Goal: Task Accomplishment & Management: Manage account settings

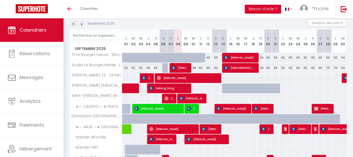
scroll to position [55, 0]
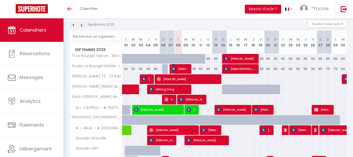
click at [186, 68] on span "[PERSON_NAME]" at bounding box center [181, 69] width 18 height 10
select select "OK"
select select "KO"
select select "0"
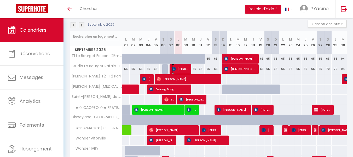
select select "1"
select select
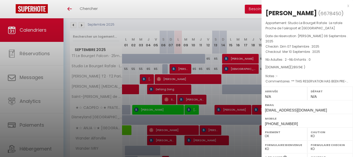
click at [344, 7] on div "x" at bounding box center [306, 6] width 88 height 6
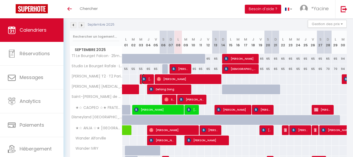
click at [147, 81] on span "[PERSON_NAME]" at bounding box center [147, 79] width 10 height 10
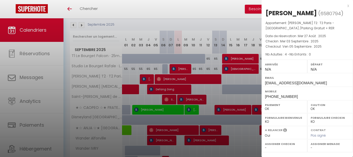
click at [347, 6] on div "x" at bounding box center [306, 6] width 88 height 6
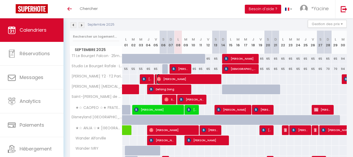
click at [166, 79] on span "[PERSON_NAME]" at bounding box center [188, 79] width 63 height 10
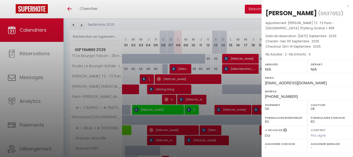
click at [349, 6] on div "x" at bounding box center [306, 6] width 88 height 6
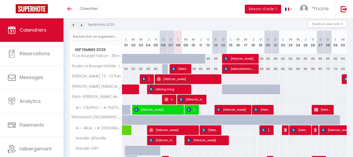
click at [158, 87] on span "Defang Dong" at bounding box center [169, 89] width 41 height 10
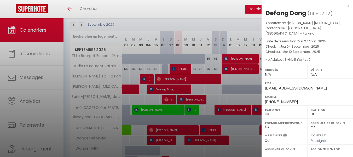
click at [349, 6] on div "x" at bounding box center [306, 6] width 88 height 6
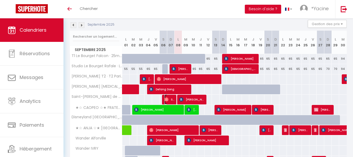
click at [172, 97] on span "Sinthu Sha" at bounding box center [170, 99] width 10 height 10
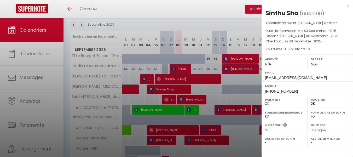
click at [348, 6] on div "x" at bounding box center [306, 6] width 88 height 6
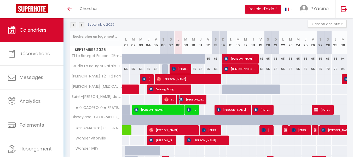
click at [194, 98] on span "[PERSON_NAME]" at bounding box center [191, 99] width 25 height 10
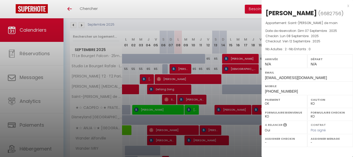
click at [349, 5] on div "x" at bounding box center [306, 6] width 88 height 6
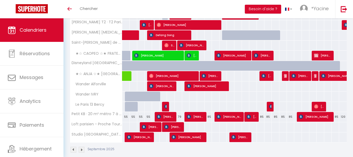
scroll to position [110, 0]
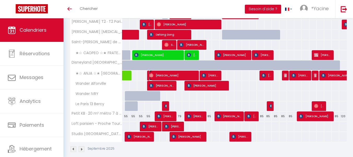
click at [160, 73] on span "[PERSON_NAME]" at bounding box center [173, 75] width 48 height 10
select select "OK"
select select "26039"
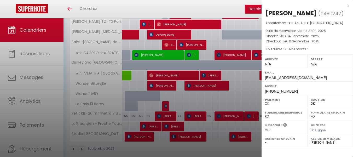
click at [348, 5] on div "x" at bounding box center [306, 6] width 88 height 6
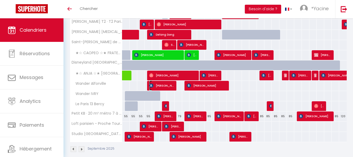
click at [168, 84] on span "[PERSON_NAME]" at bounding box center [161, 86] width 25 height 10
select select
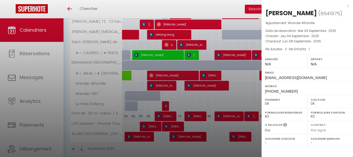
click at [346, 5] on div "x" at bounding box center [306, 6] width 88 height 6
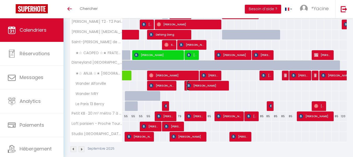
click at [202, 84] on span "[PERSON_NAME]" at bounding box center [207, 86] width 41 height 10
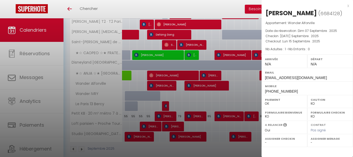
click at [348, 6] on div "x" at bounding box center [306, 6] width 88 height 6
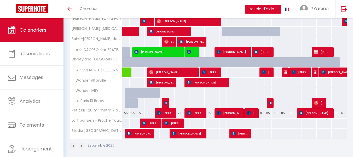
scroll to position [117, 0]
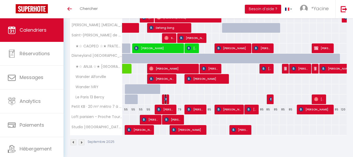
click at [167, 98] on img at bounding box center [167, 99] width 4 height 4
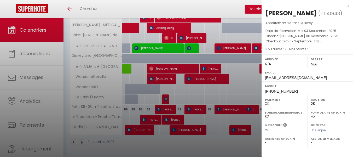
click at [349, 5] on div "x" at bounding box center [306, 6] width 88 height 6
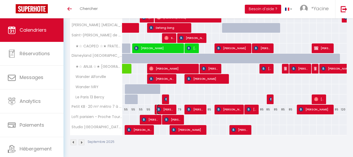
click at [164, 110] on span "[PERSON_NAME]" at bounding box center [166, 109] width 18 height 10
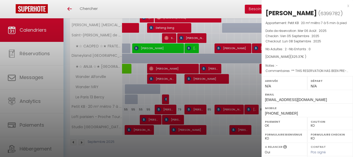
click at [344, 6] on div "x" at bounding box center [306, 6] width 88 height 6
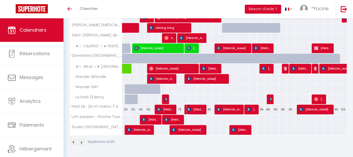
click at [193, 110] on span "[PERSON_NAME]" at bounding box center [196, 109] width 18 height 10
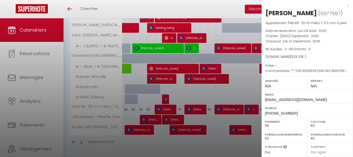
click at [344, 6] on div "x" at bounding box center [306, 6] width 88 height 6
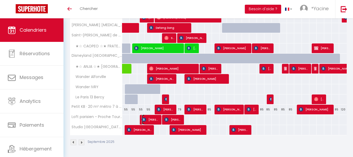
click at [148, 119] on span "[PERSON_NAME]" at bounding box center [151, 120] width 18 height 10
select select "OK"
select select "35892"
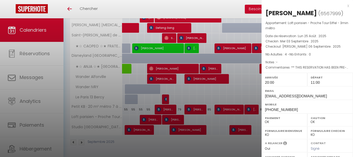
click at [344, 5] on div "x" at bounding box center [306, 6] width 88 height 6
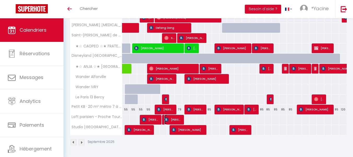
click at [174, 117] on span "[PERSON_NAME]" at bounding box center [174, 120] width 18 height 10
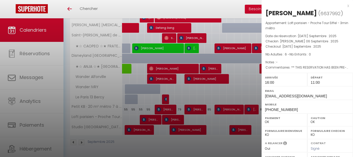
click at [345, 5] on div "x" at bounding box center [306, 6] width 88 height 6
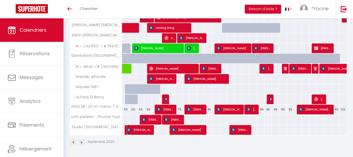
click at [144, 131] on span "[PERSON_NAME]" at bounding box center [139, 130] width 25 height 10
select select
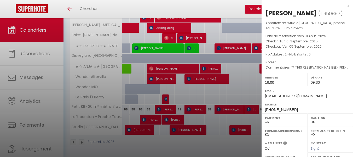
click at [344, 5] on div "x" at bounding box center [306, 6] width 88 height 6
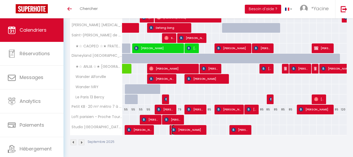
click at [197, 130] on span "[PERSON_NAME]" at bounding box center [188, 130] width 33 height 10
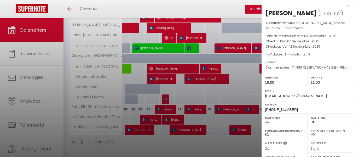
click at [344, 5] on div "x" at bounding box center [306, 6] width 88 height 6
